Goal: Task Accomplishment & Management: Use online tool/utility

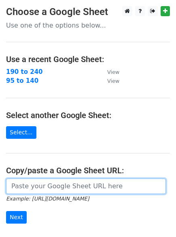
click at [32, 182] on input "url" at bounding box center [86, 185] width 160 height 15
paste input "https://docs.google.com/spreadsheets/d/1A1RnhybeWRbBJdTo9qzYRWJ2WYhNovgVq8Df_dH…"
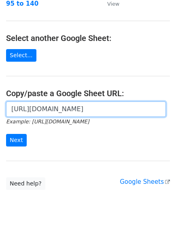
scroll to position [95, 0]
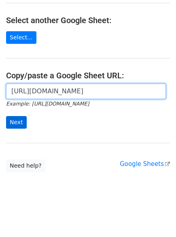
type input "https://docs.google.com/spreadsheets/d/1A1RnhybeWRbBJdTo9qzYRWJ2WYhNovgVq8Df_dH…"
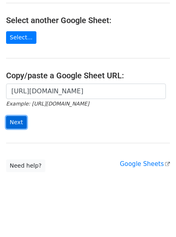
scroll to position [0, 0]
click at [9, 119] on input "Next" at bounding box center [16, 122] width 21 height 13
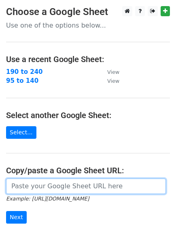
click at [39, 190] on input "url" at bounding box center [86, 185] width 160 height 15
paste input "https://docs.google.com/spreadsheets/d/1v3AMBXDysphh-n80NO0Ne8RTm-NlnEPNJnYkMuH…"
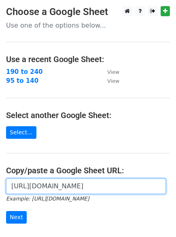
scroll to position [0, 189]
type input "https://docs.google.com/spreadsheets/d/1v3AMBXDysphh-n80NO0Ne8RTm-NlnEPNJnYkMuH…"
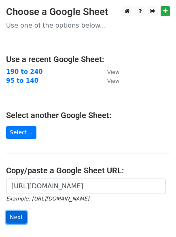
scroll to position [0, 0]
click at [20, 214] on input "Next" at bounding box center [16, 217] width 21 height 13
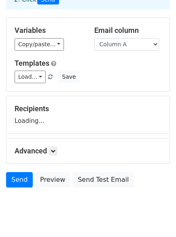
scroll to position [78, 0]
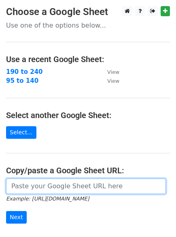
click at [34, 193] on input "url" at bounding box center [86, 185] width 160 height 15
paste input "https://docs.google.com/spreadsheets/d/1UwX027DGQQFDhGjF5Z5b6Ce-BoVOWvjIVcA3SdP…"
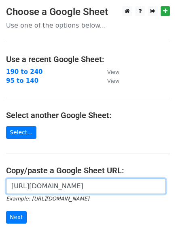
scroll to position [0, 190]
type input "https://docs.google.com/spreadsheets/d/1UwX027DGQQFDhGjF5Z5b6Ce-BoVOWvjIVcA3SdP…"
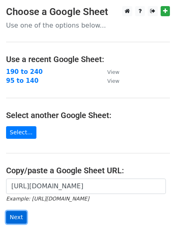
scroll to position [0, 0]
click at [23, 216] on input "Next" at bounding box center [16, 217] width 21 height 13
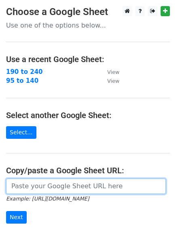
click at [32, 184] on input "url" at bounding box center [86, 185] width 160 height 15
paste input "[URL][DOMAIN_NAME]"
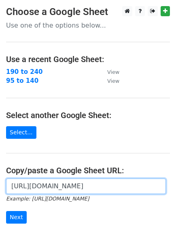
scroll to position [0, 190]
type input "https://docs.google.com/spreadsheets/d/1UwX027DGQQFDhGjF5Z5b6Ce-BoVOWvjIVcA3SdP…"
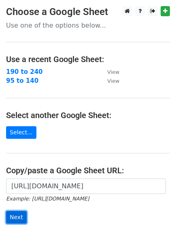
click at [15, 213] on input "Next" at bounding box center [16, 217] width 21 height 13
